Goal: Information Seeking & Learning: Find contact information

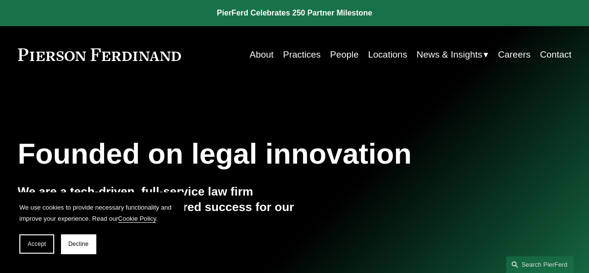
click at [28, 245] on span "Accept" at bounding box center [37, 244] width 18 height 7
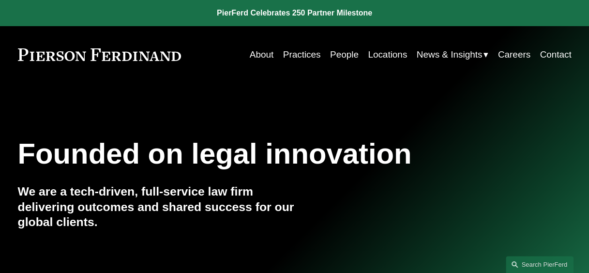
click at [300, 51] on link "Practices" at bounding box center [302, 55] width 38 height 18
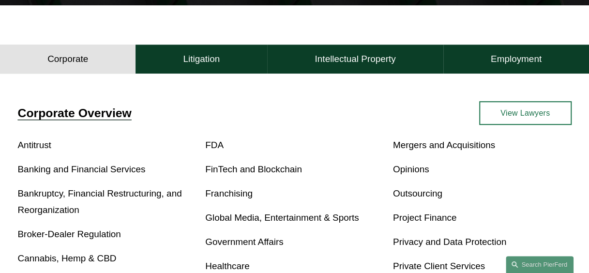
scroll to position [242, 0]
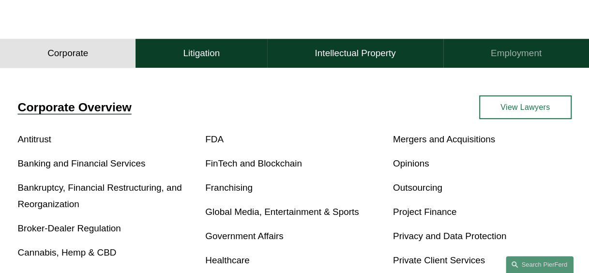
click at [510, 57] on h4 "Employment" at bounding box center [516, 53] width 51 height 12
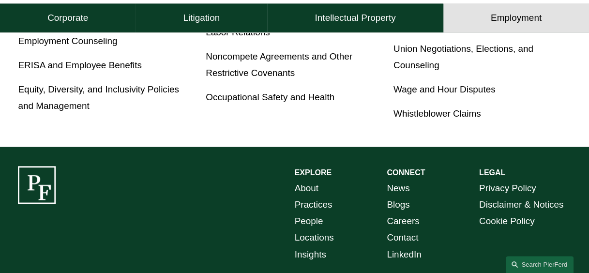
scroll to position [449, 0]
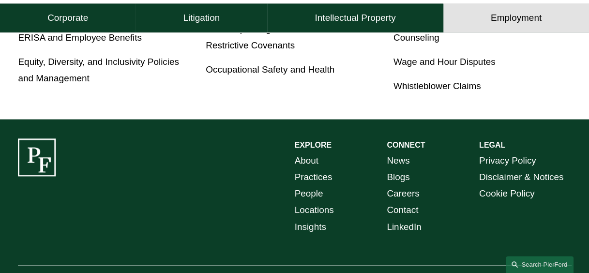
click at [307, 164] on link "About" at bounding box center [307, 161] width 24 height 16
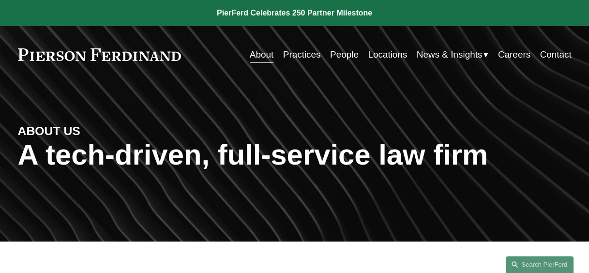
click at [340, 52] on link "People" at bounding box center [344, 55] width 29 height 18
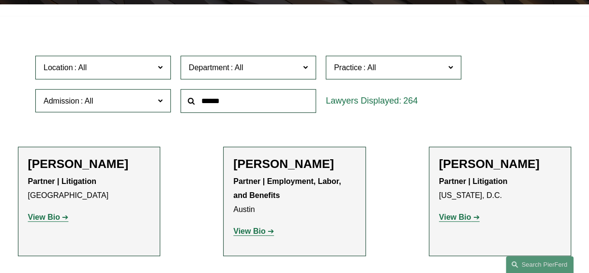
scroll to position [242, 0]
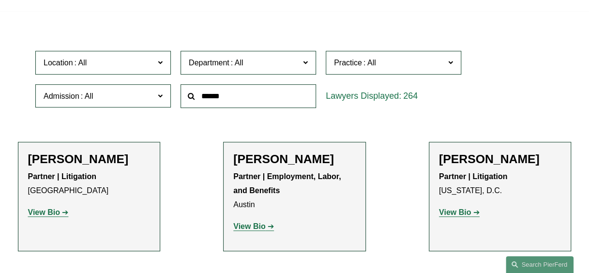
click at [434, 65] on span "Practice" at bounding box center [389, 62] width 111 height 13
click at [0, 0] on link "Employment and Labor" at bounding box center [0, 0] width 0 height 0
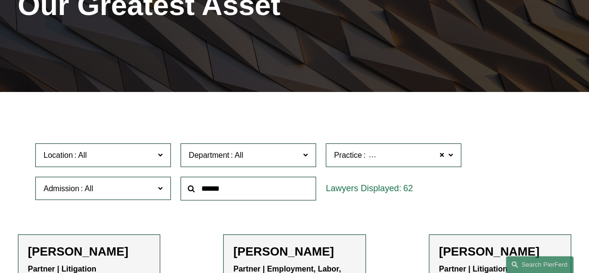
scroll to position [140, 0]
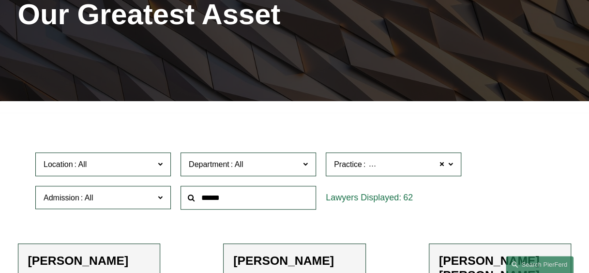
click at [155, 160] on label "Location" at bounding box center [103, 165] width 136 height 24
click at [0, 0] on link "London" at bounding box center [0, 0] width 0 height 0
click at [538, 202] on div "Location London London All Atlanta Austin Bellevue Boston Charlotte Chicago Cin…" at bounding box center [295, 181] width 528 height 66
